Goal: Find specific page/section: Find specific page/section

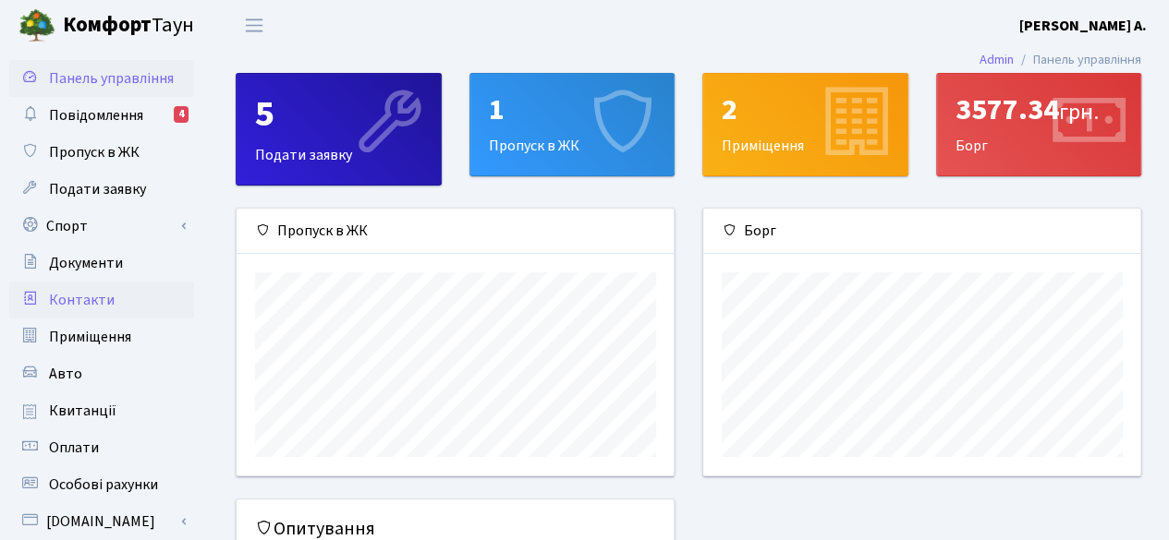
scroll to position [266, 438]
click at [84, 407] on span "Квитанції" at bounding box center [82, 411] width 67 height 20
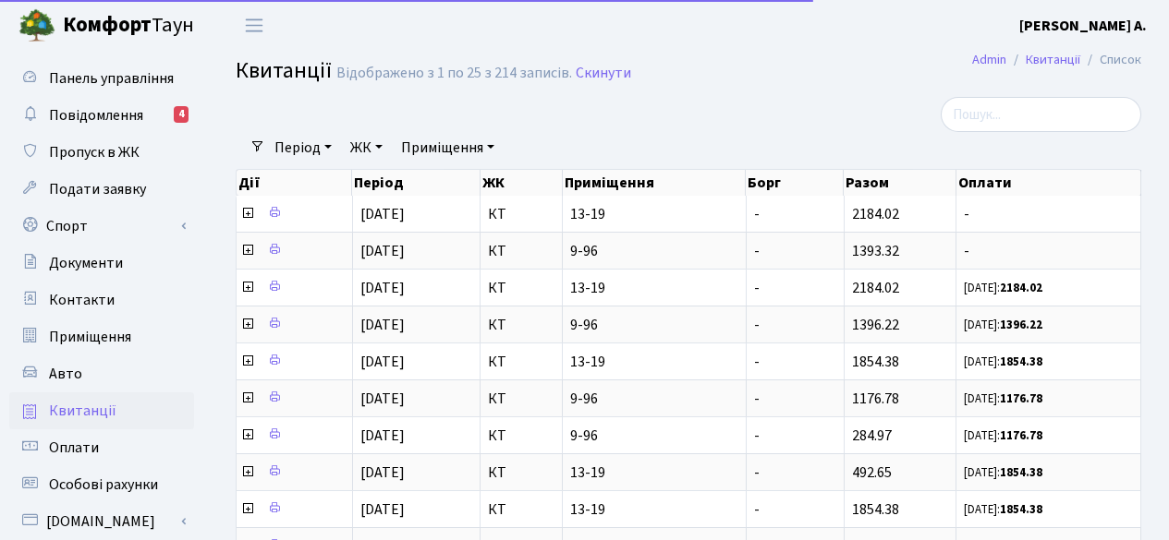
select select "25"
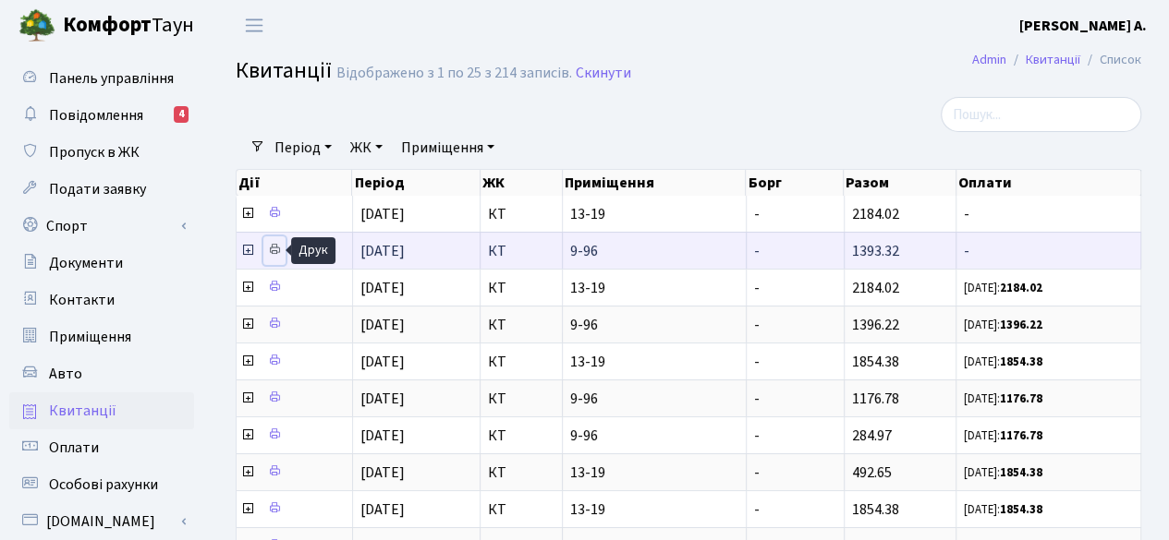
click at [273, 254] on icon at bounding box center [274, 249] width 13 height 13
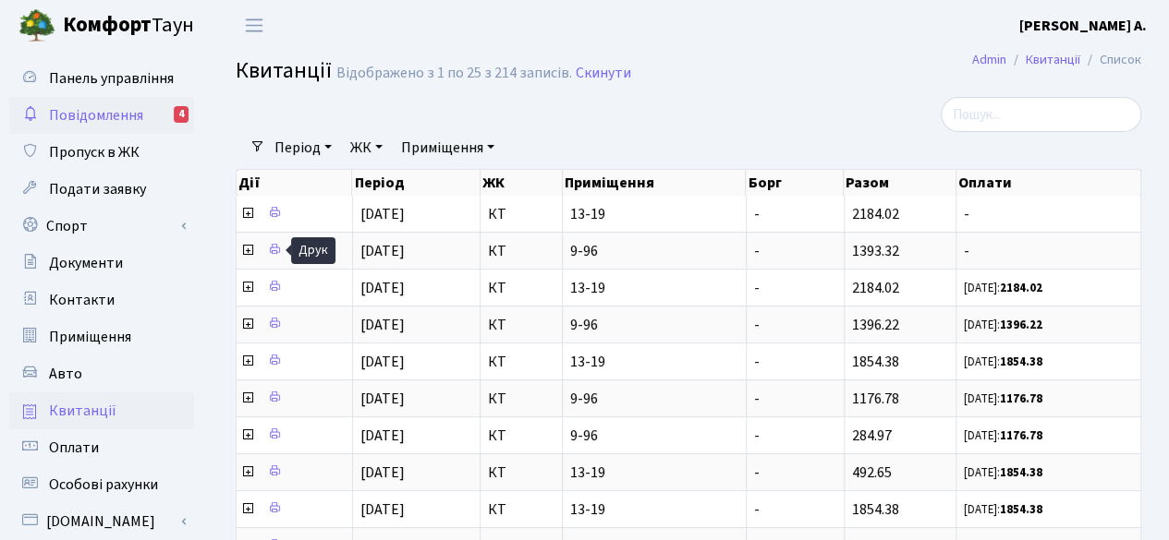
click at [58, 115] on span "Повідомлення" at bounding box center [96, 115] width 94 height 20
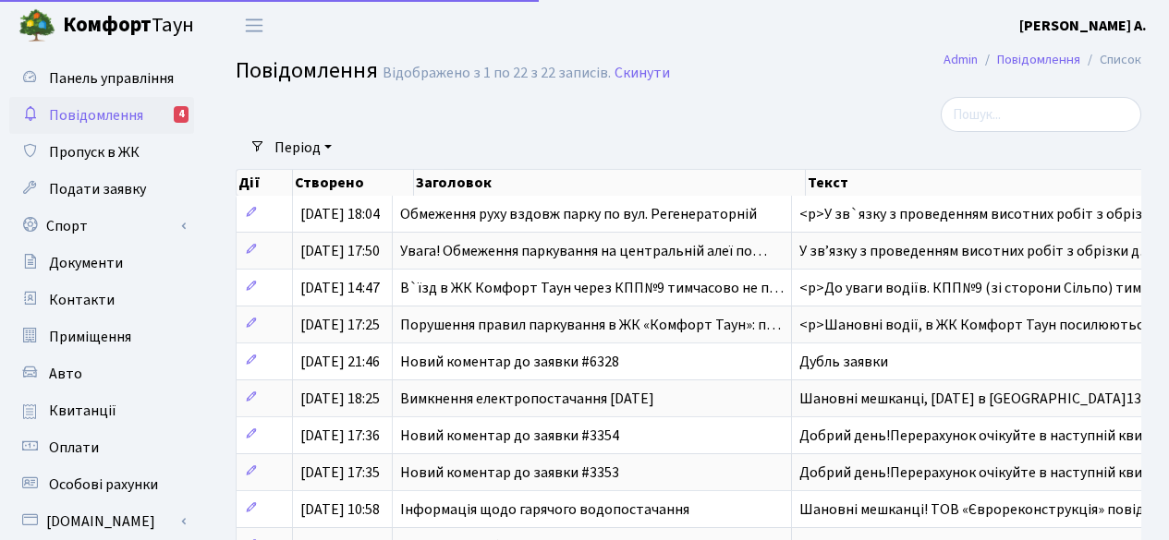
select select "25"
